Goal: Task Accomplishment & Management: Manage account settings

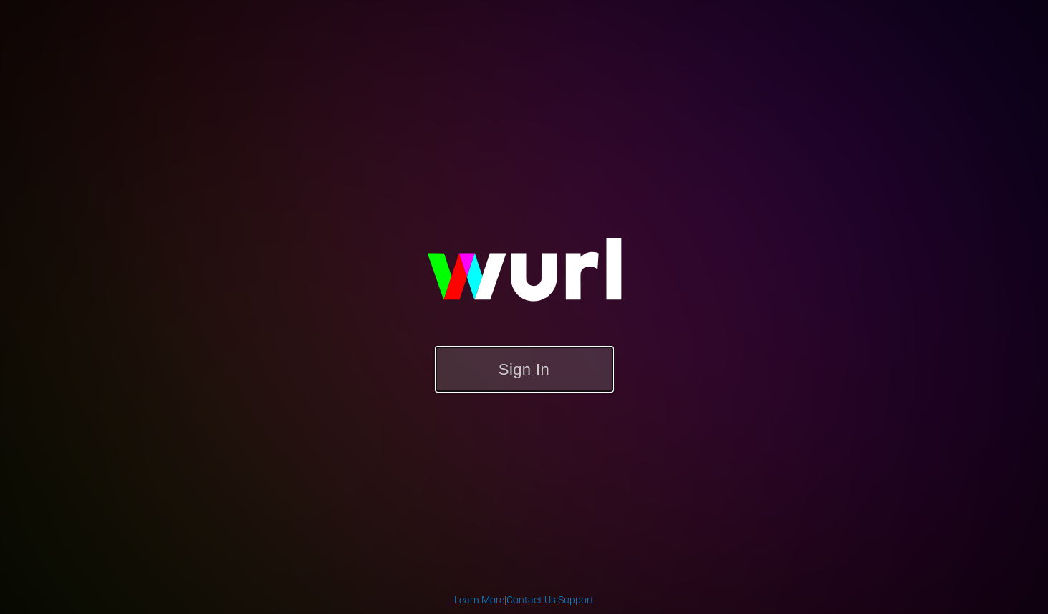
click at [546, 376] on button "Sign In" at bounding box center [524, 369] width 179 height 47
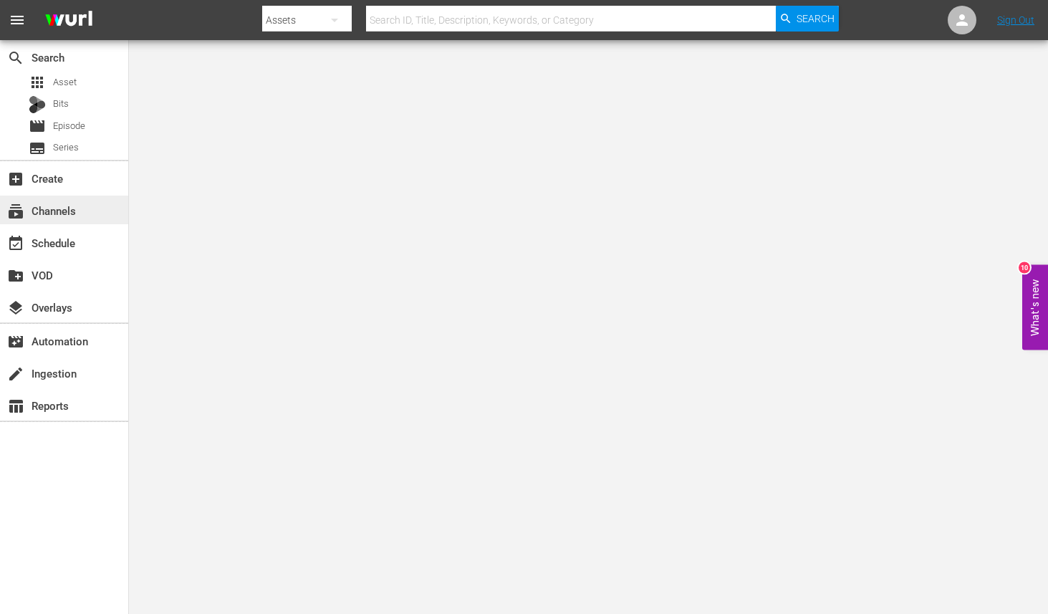
click at [37, 215] on div "subscriptions Channels" at bounding box center [40, 208] width 80 height 13
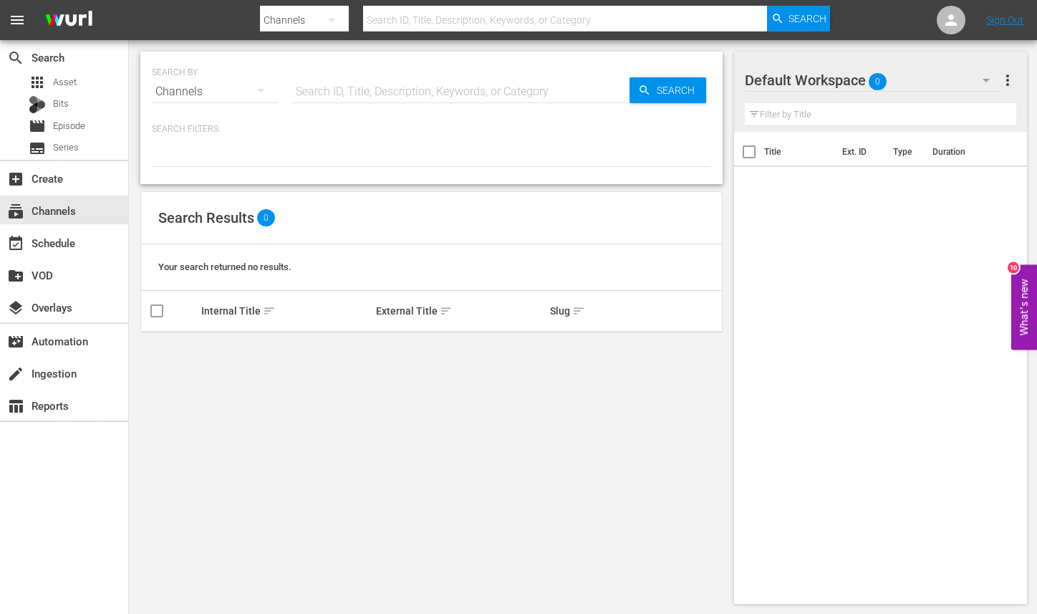
click at [401, 85] on input "text" at bounding box center [460, 92] width 337 height 34
type input "stellar"
click at [662, 95] on span "Search" at bounding box center [678, 90] width 55 height 26
type input "stellar"
click at [48, 108] on div "Bits" at bounding box center [49, 105] width 40 height 20
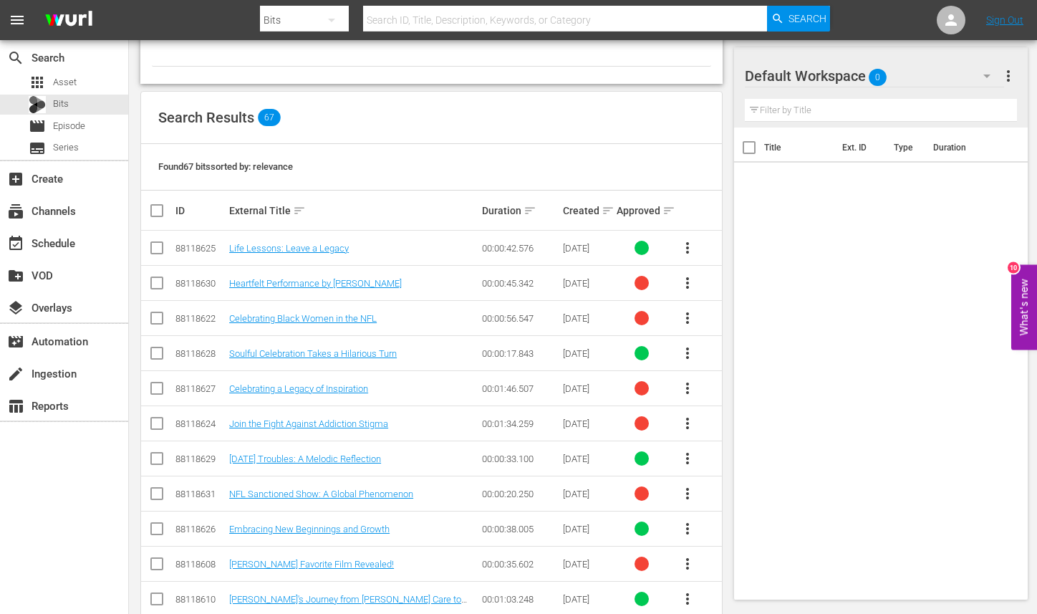
scroll to position [287, 0]
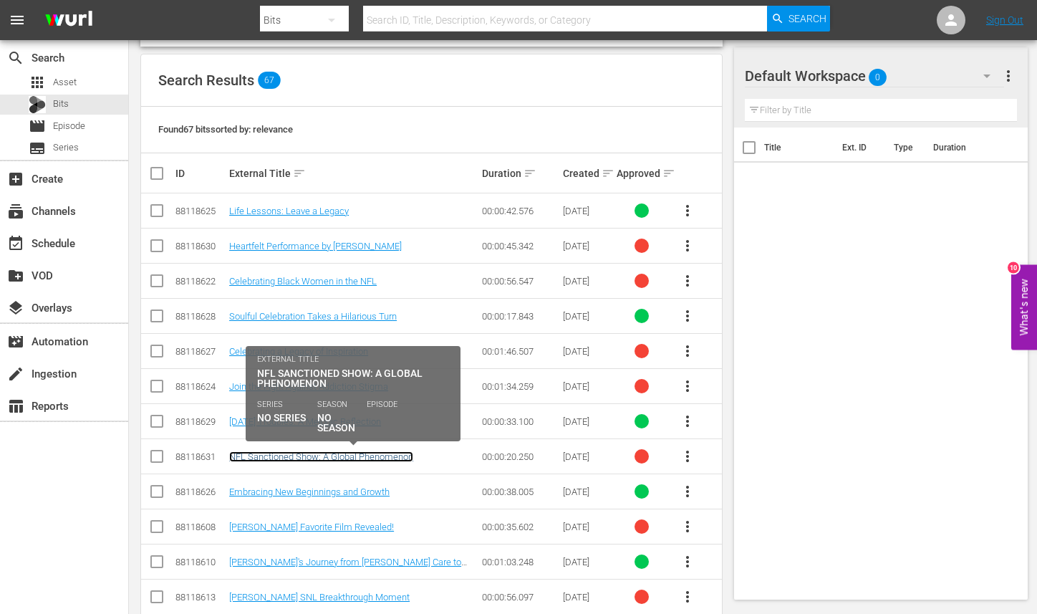
click at [384, 460] on link "NFL Sanctioned Show: A Global Phenomenon" at bounding box center [321, 456] width 184 height 11
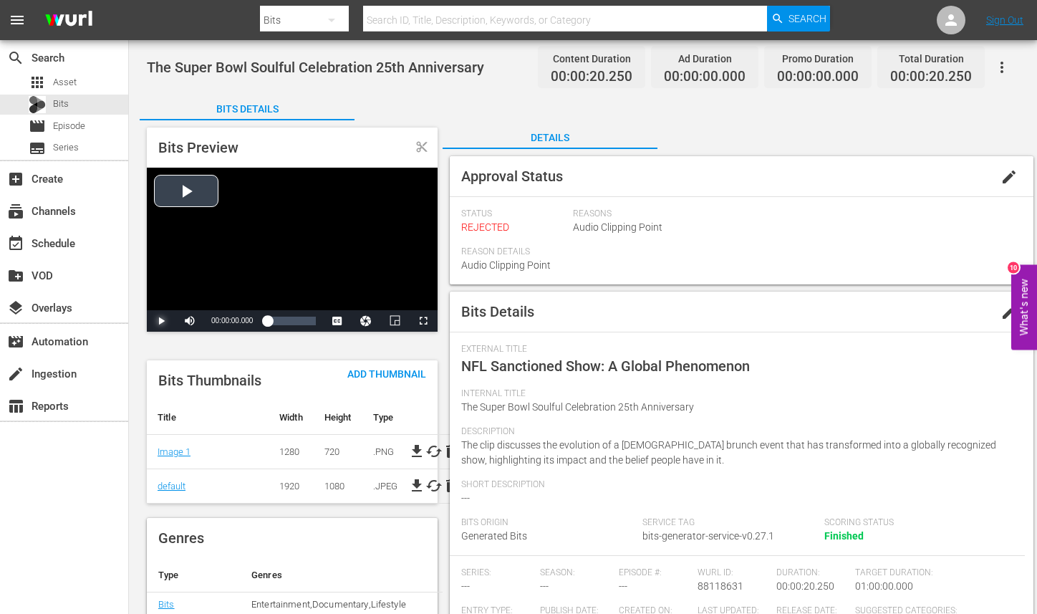
click at [161, 321] on span "Video Player" at bounding box center [161, 321] width 0 height 0
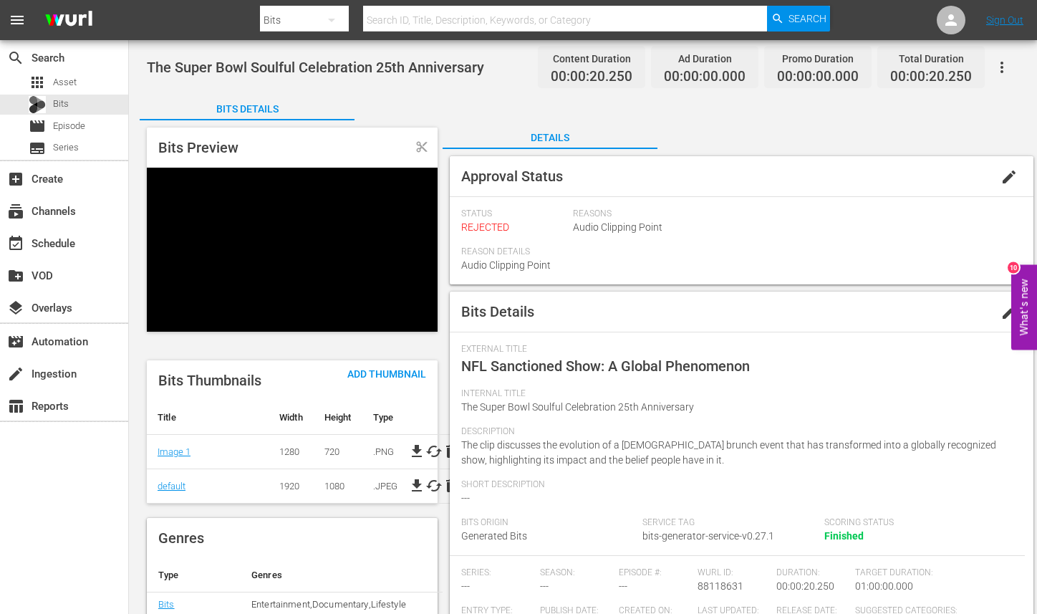
click at [161, 321] on span "Video Player" at bounding box center [161, 321] width 0 height 0
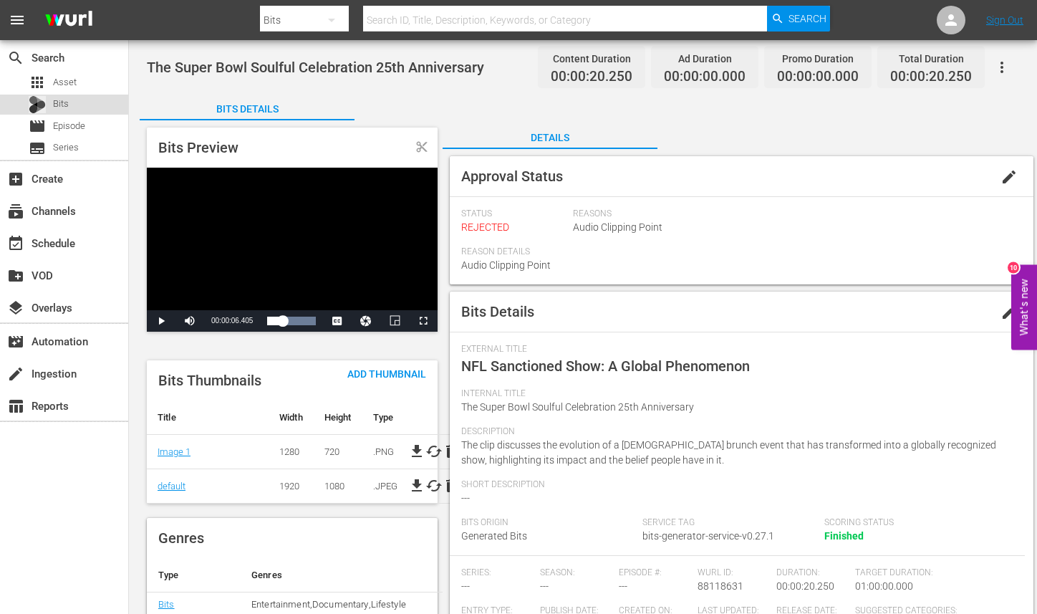
click at [58, 105] on span "Bits" at bounding box center [61, 104] width 16 height 14
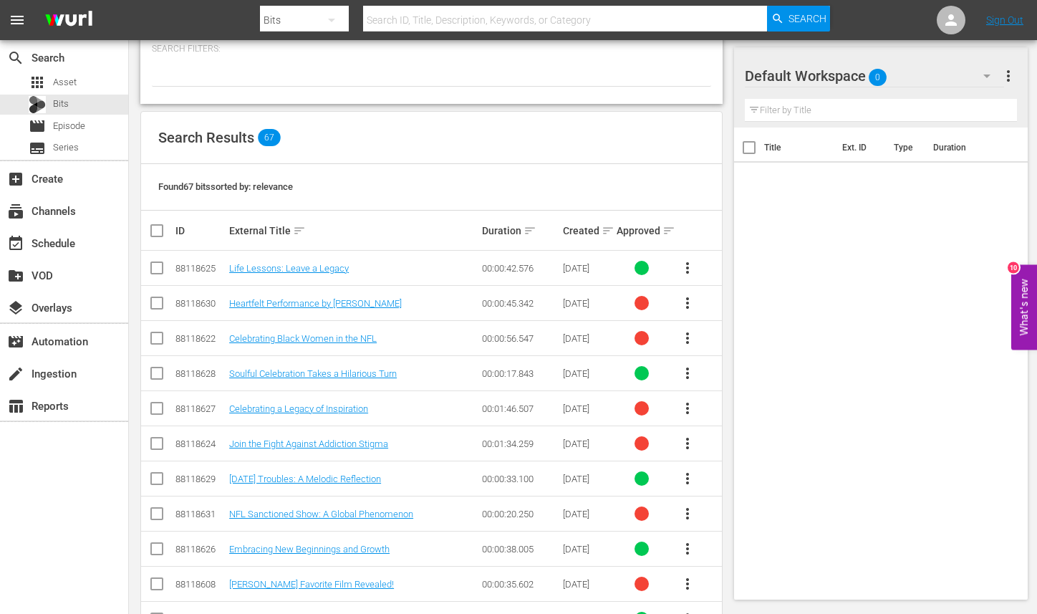
scroll to position [258, 0]
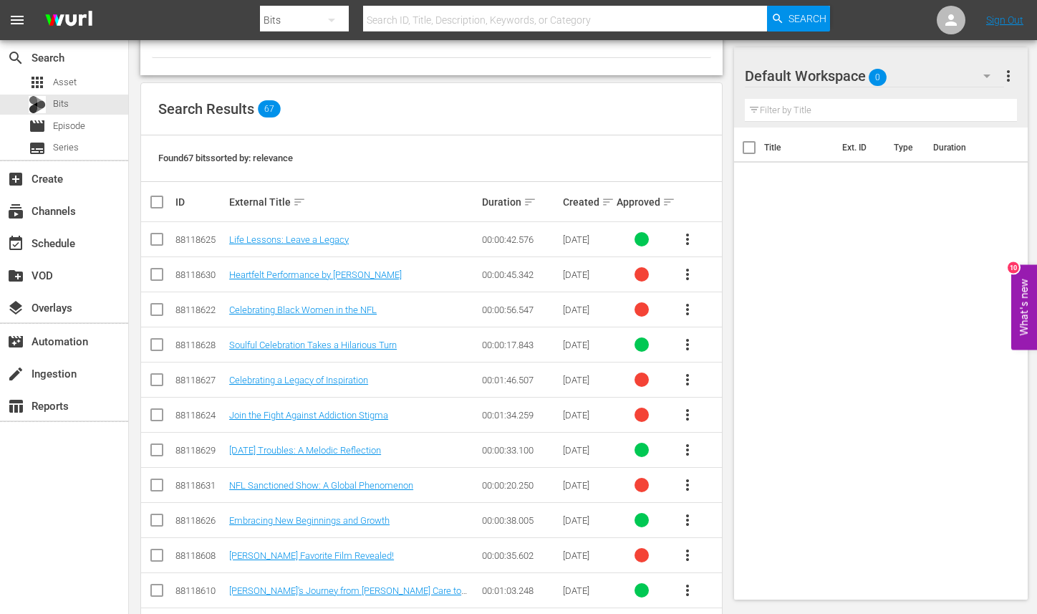
click at [152, 491] on input "checkbox" at bounding box center [156, 487] width 17 height 17
checkbox input "true"
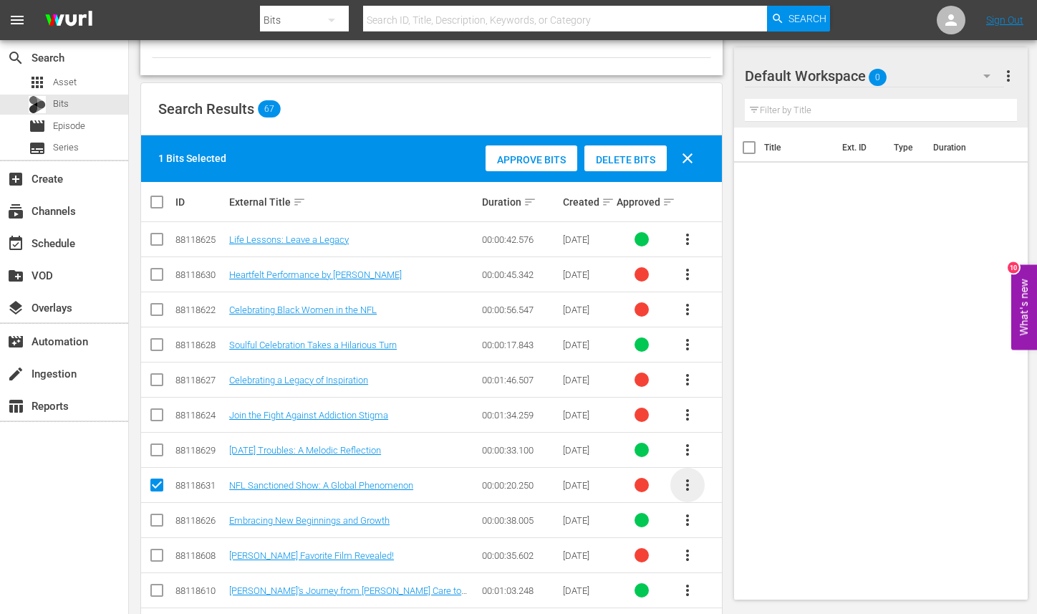
click at [690, 484] on span "more_vert" at bounding box center [687, 484] width 17 height 17
click at [637, 481] on div at bounding box center [642, 485] width 14 height 14
click at [645, 491] on div at bounding box center [642, 485] width 14 height 14
click at [631, 162] on span "Delete Bits" at bounding box center [626, 159] width 82 height 11
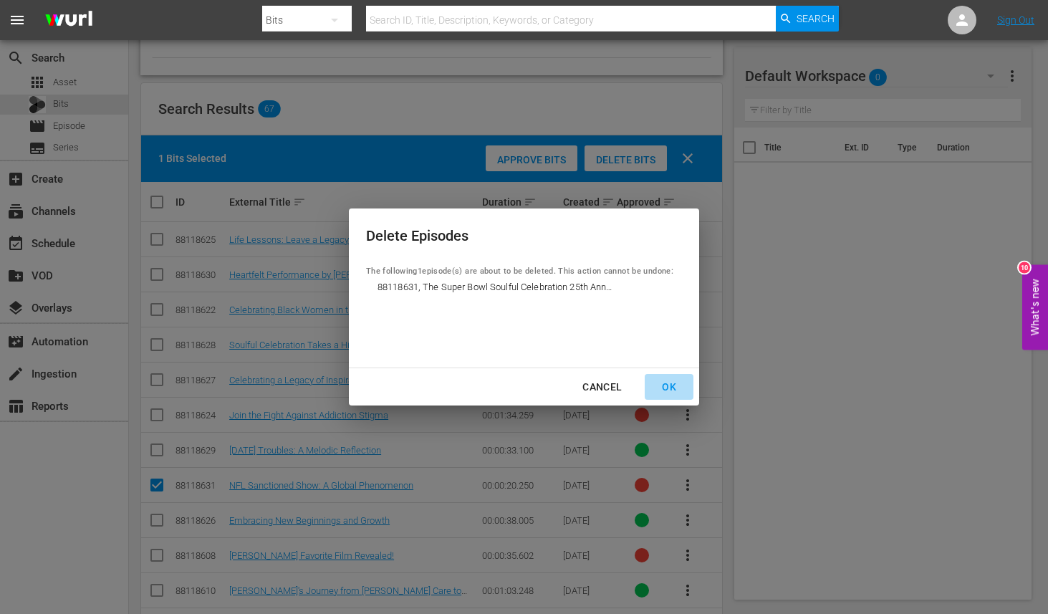
click at [673, 390] on div "OK" at bounding box center [668, 387] width 37 height 18
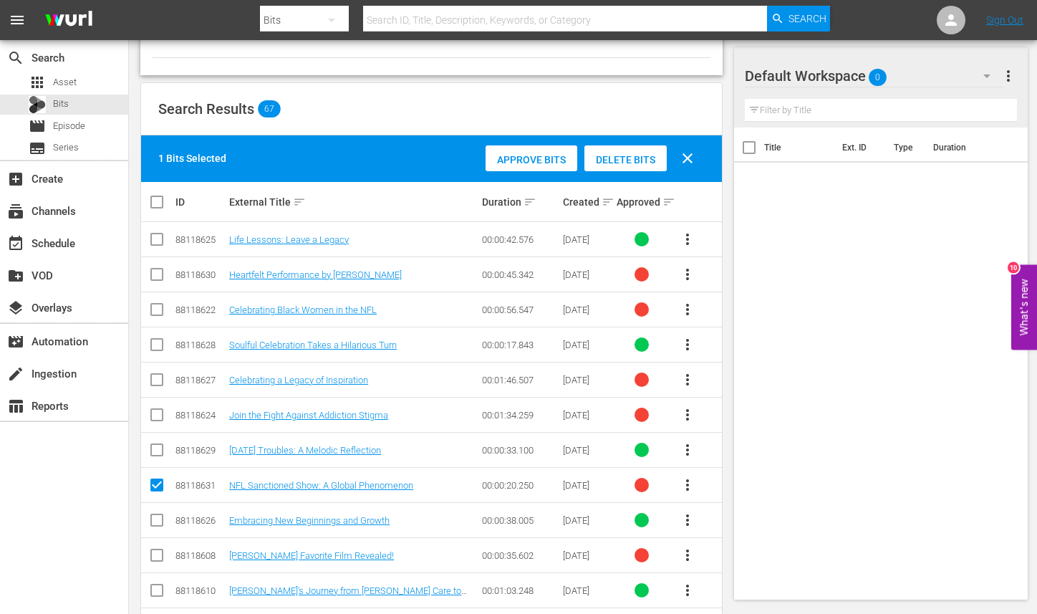
click at [730, 312] on div "SEARCH BY Search By Bits Search ID, Title, Description, Keywords, or Category S…" at bounding box center [431, 401] width 605 height 1168
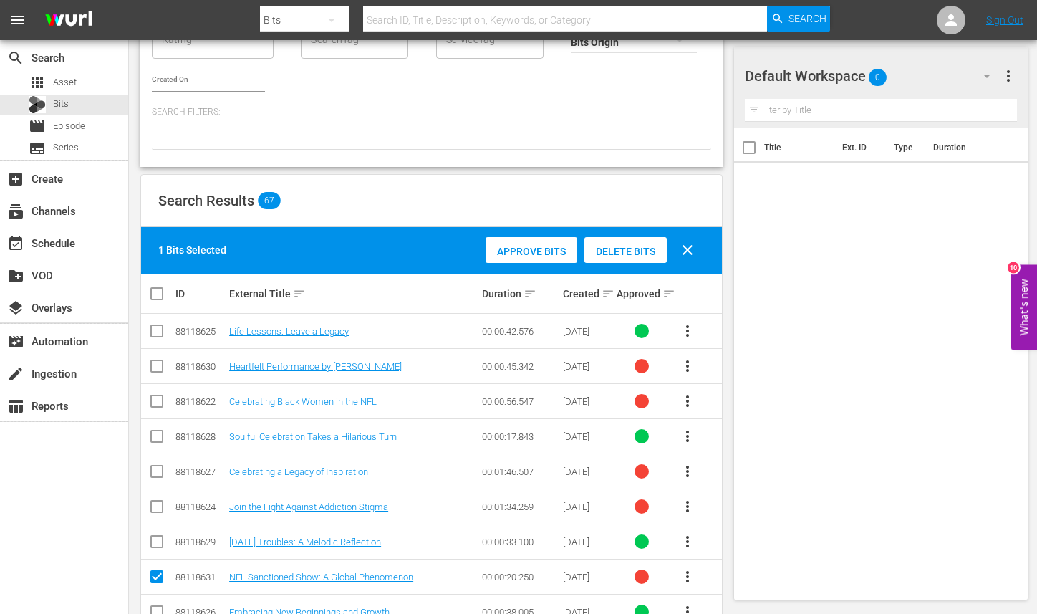
scroll to position [146, 0]
